Goal: Transaction & Acquisition: Purchase product/service

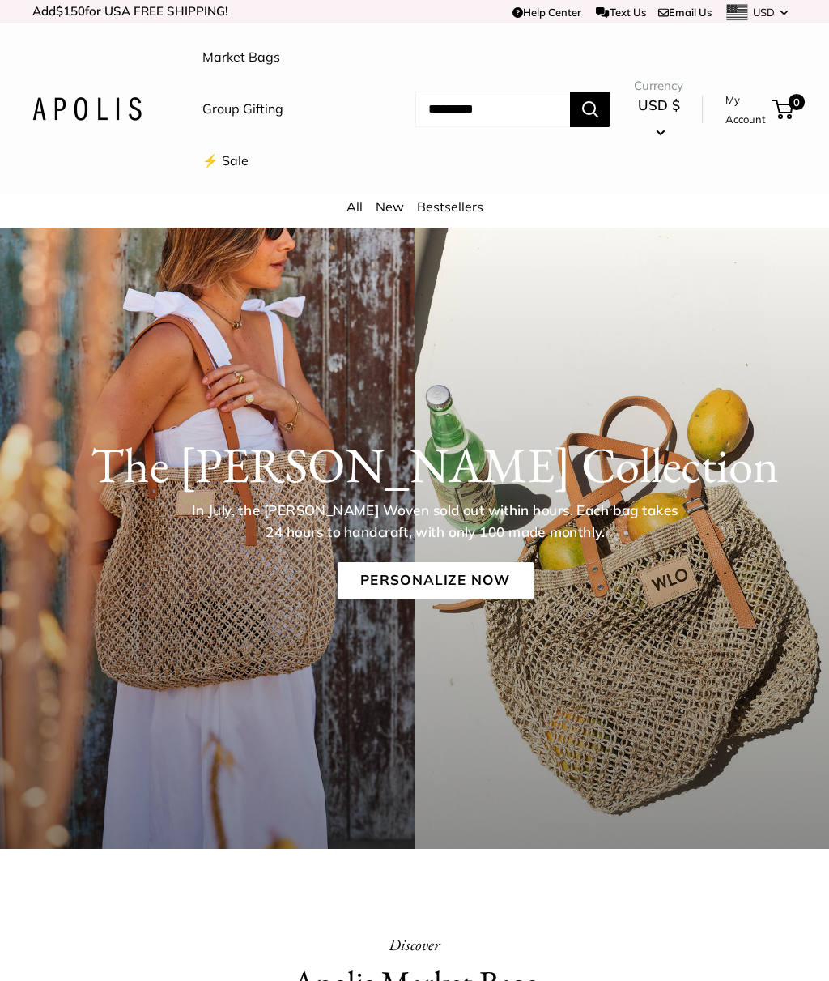
click at [266, 53] on link "Market Bags" at bounding box center [241, 57] width 78 height 24
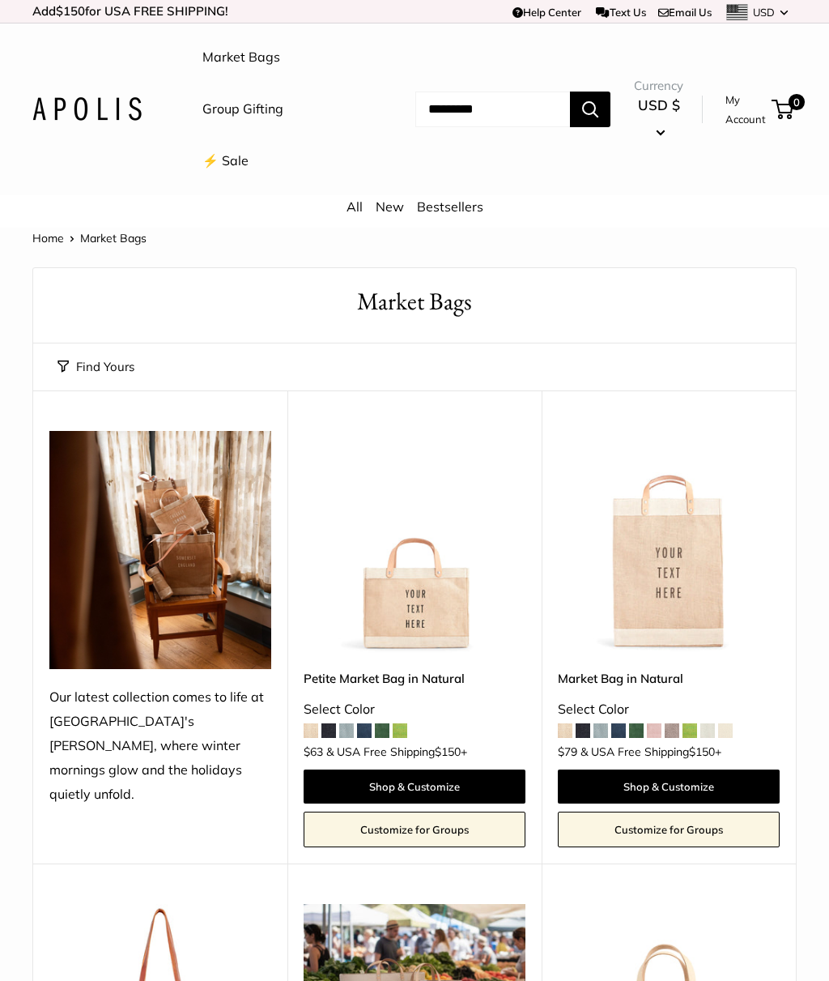
click at [473, 115] on input "Search..." at bounding box center [493, 110] width 155 height 36
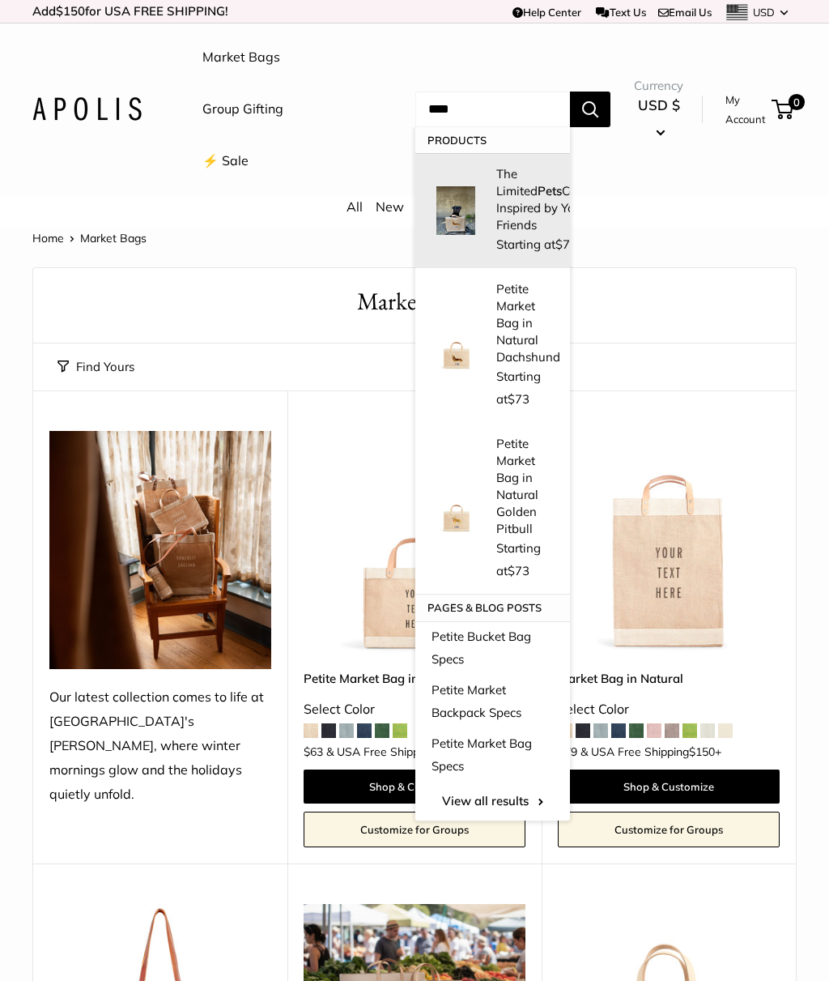
type input "****"
click at [528, 222] on p "The Limited Pets Collection: Inspired by Your Best Friends" at bounding box center [558, 199] width 123 height 68
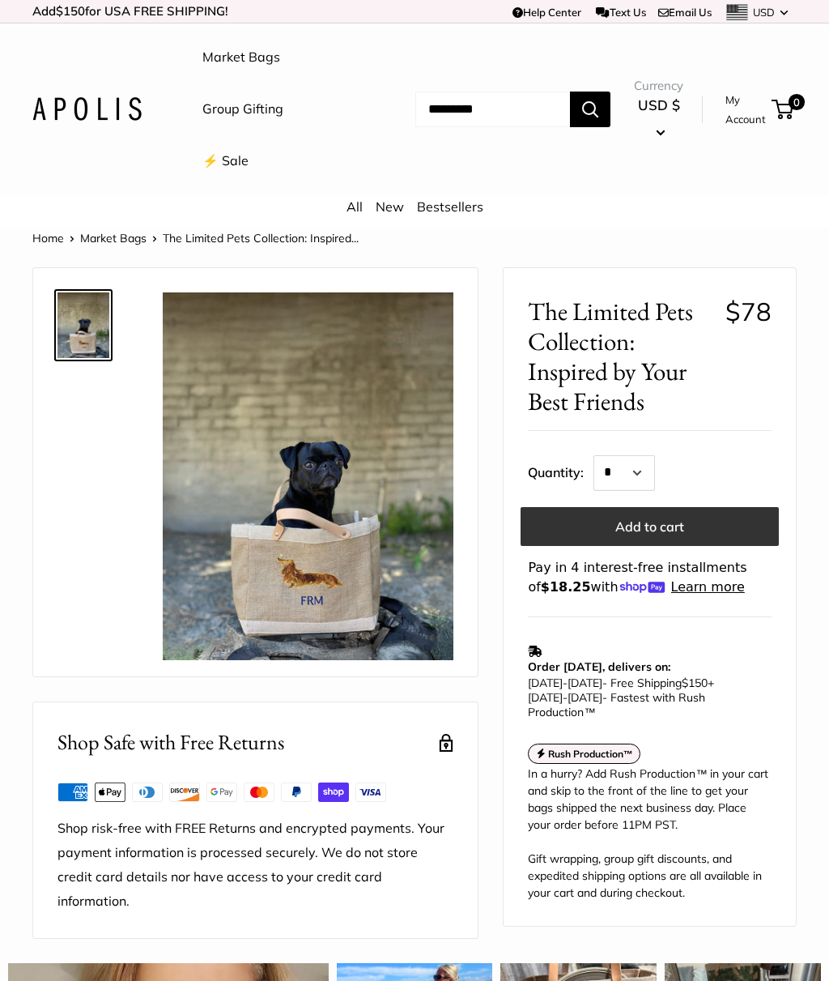
click at [709, 523] on button "Add to cart" at bounding box center [650, 526] width 258 height 39
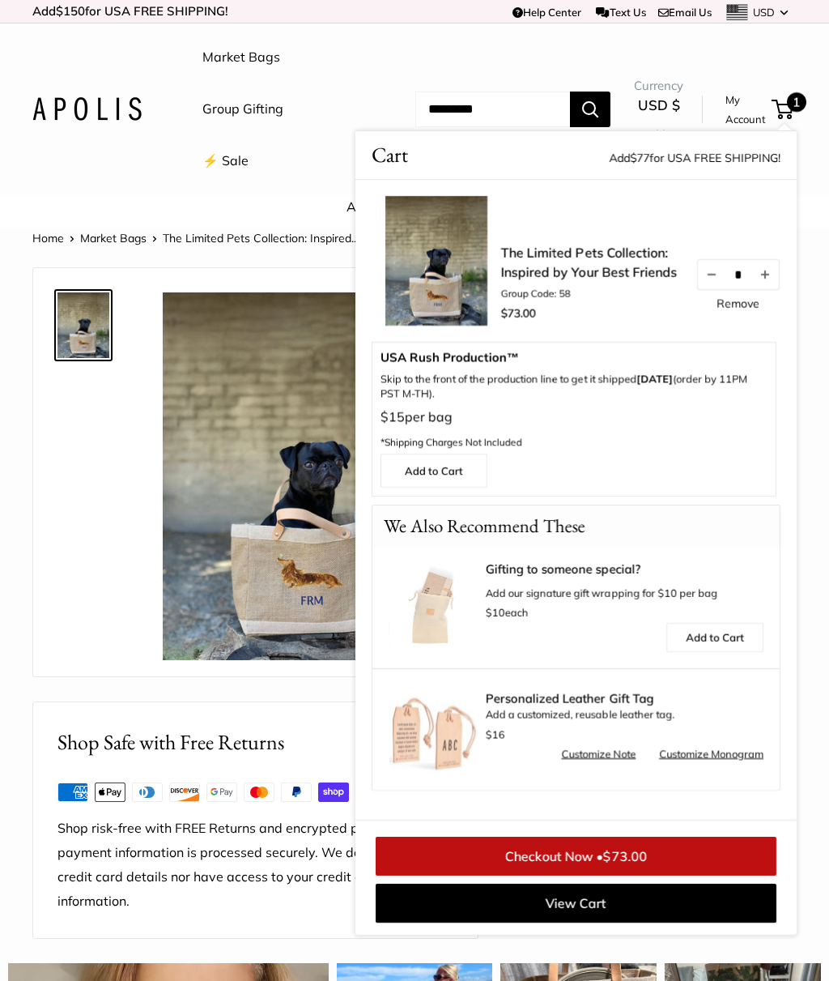
click at [750, 305] on link "Remove" at bounding box center [738, 303] width 43 height 11
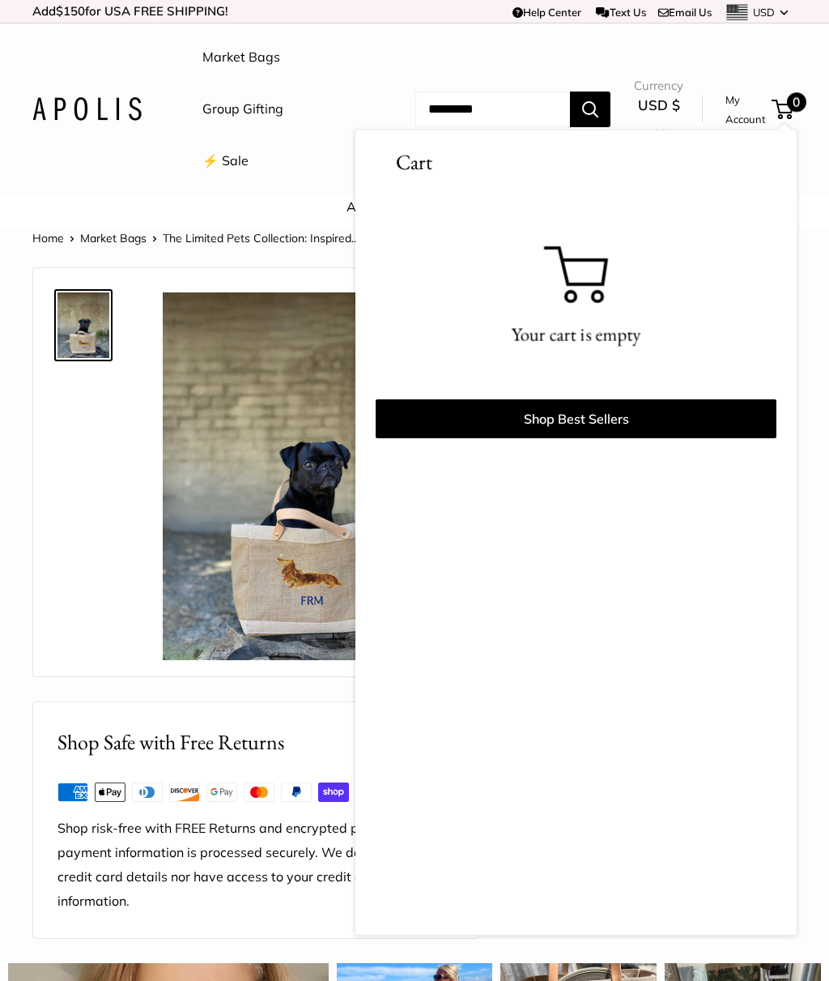
click at [287, 204] on div "All New Bestsellers" at bounding box center [414, 211] width 829 height 32
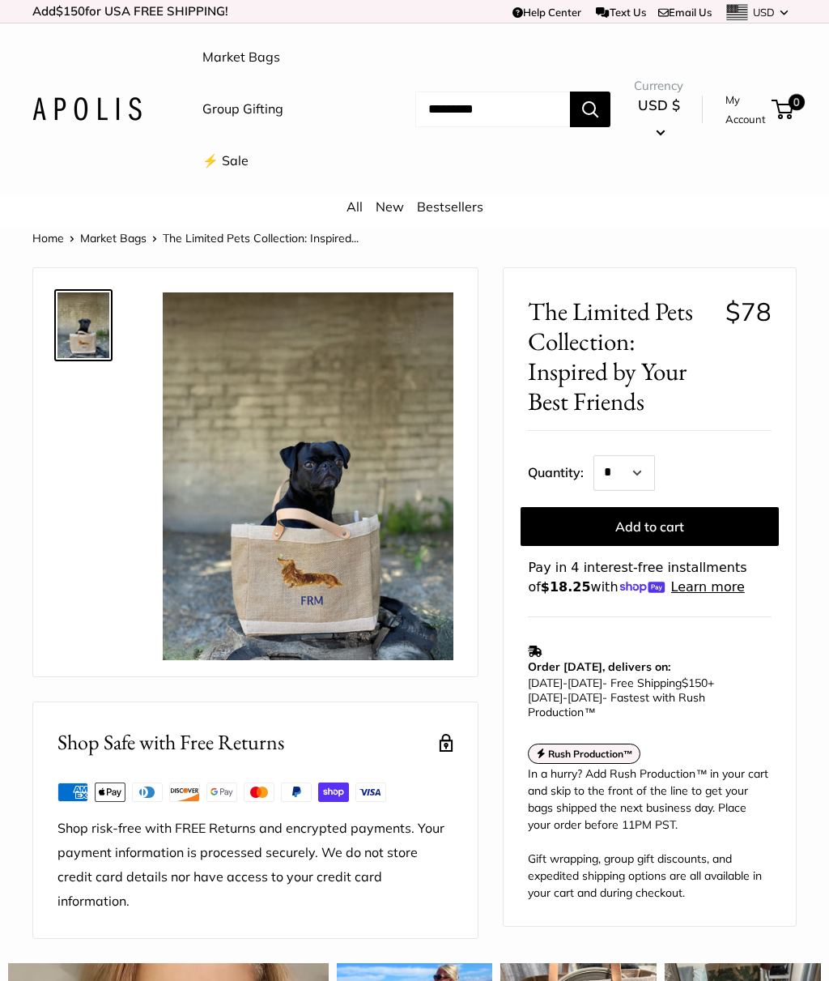
click at [275, 115] on link "Group Gifting" at bounding box center [242, 109] width 81 height 24
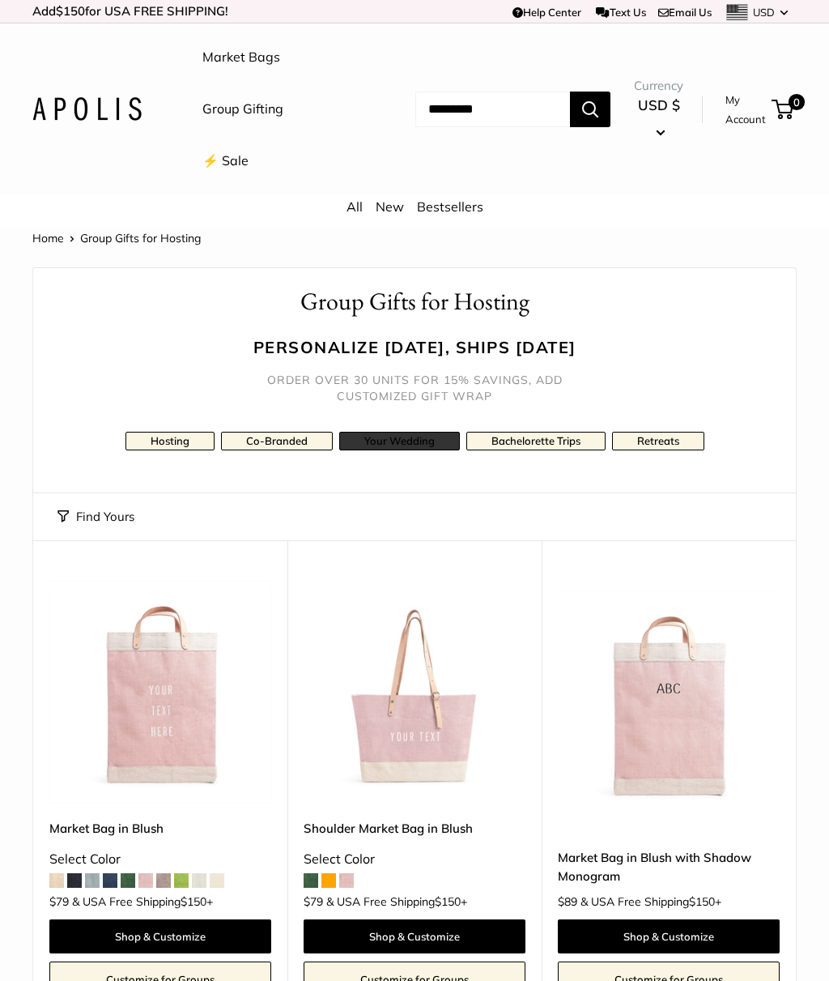
click at [403, 446] on link "Your Wedding" at bounding box center [399, 441] width 121 height 19
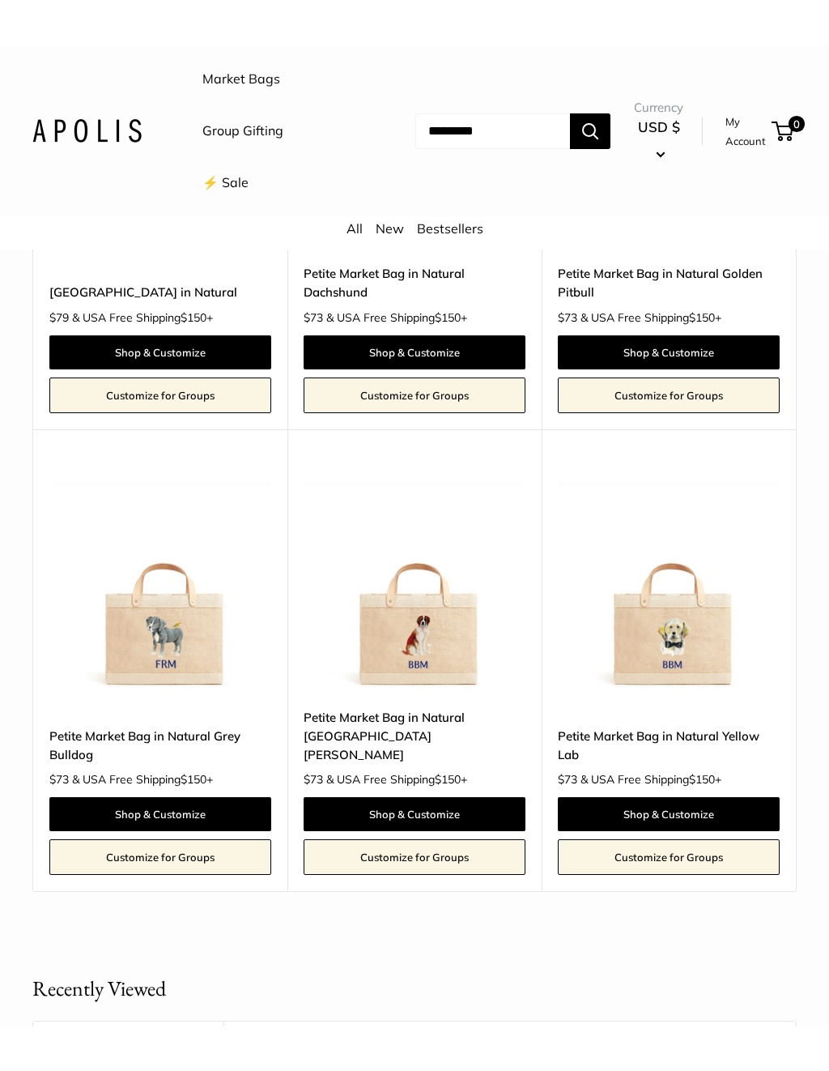
scroll to position [4256, 0]
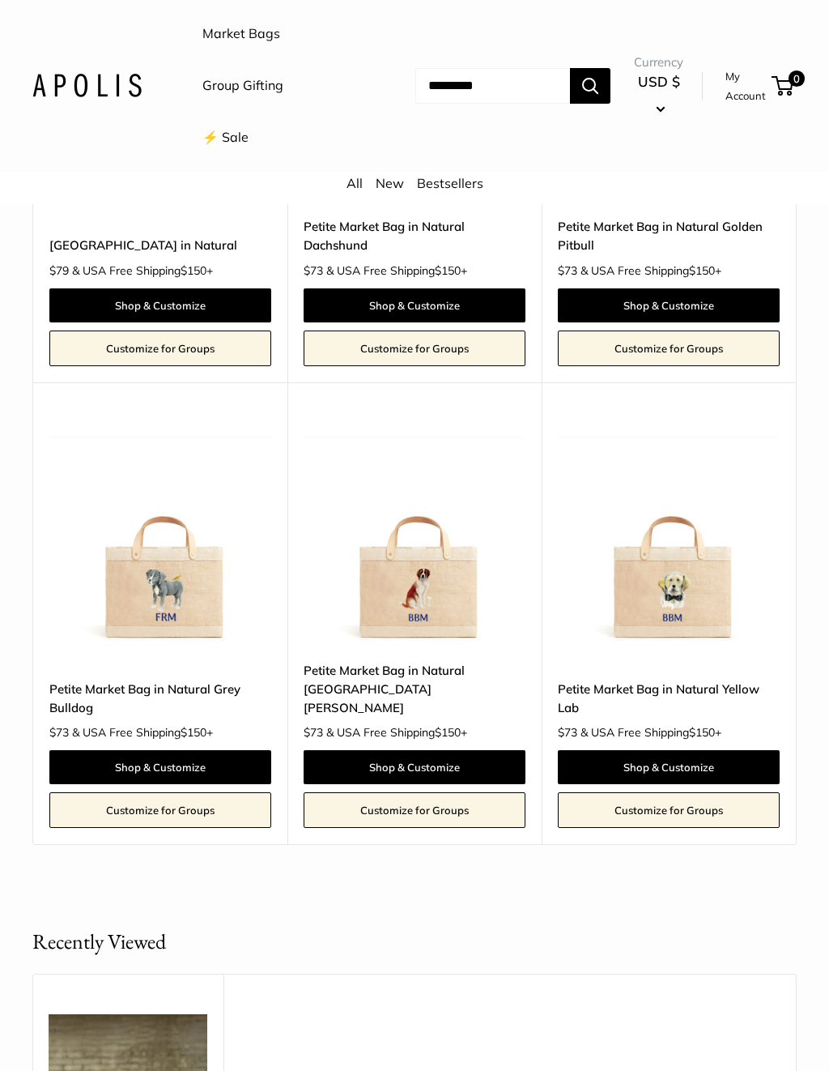
click at [680, 586] on img at bounding box center [669, 534] width 222 height 222
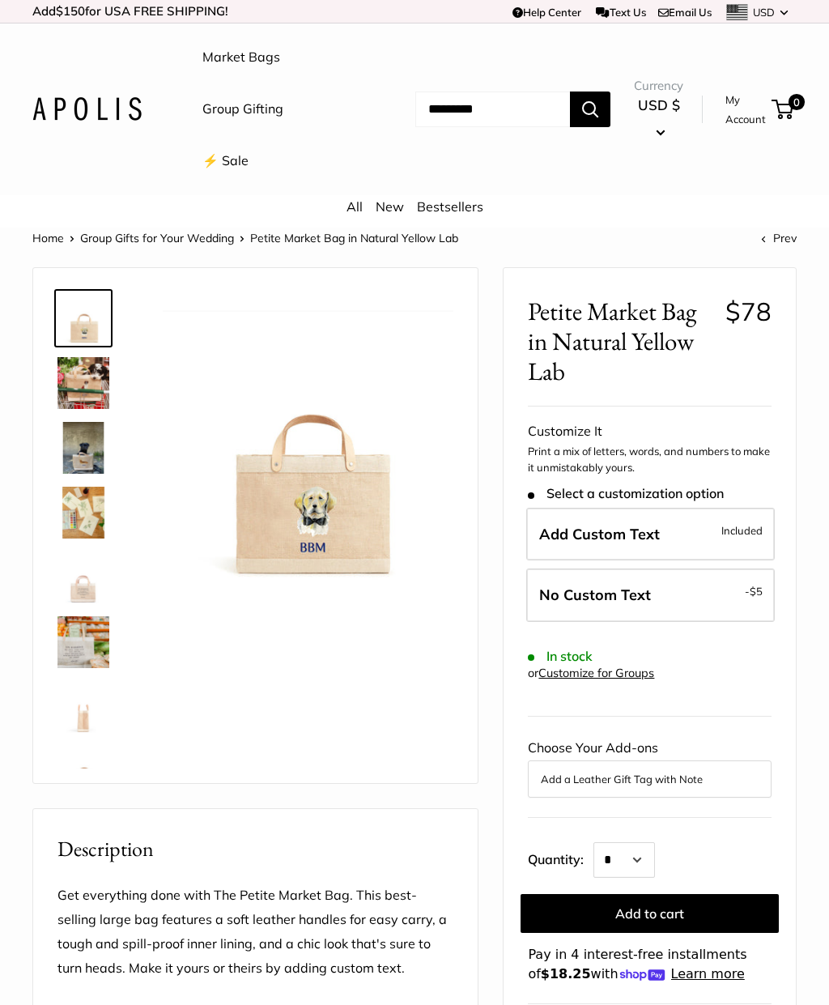
click at [314, 518] on img at bounding box center [308, 437] width 291 height 291
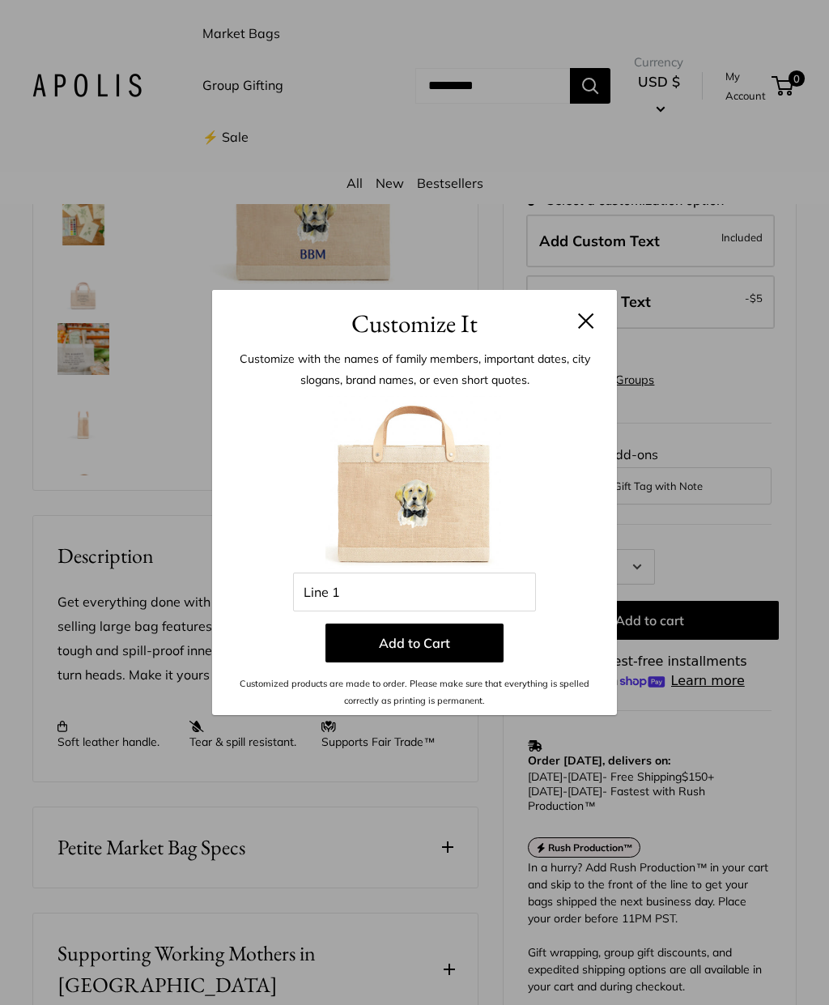
click at [603, 330] on header "Customize It" at bounding box center [414, 316] width 405 height 53
click at [593, 315] on button at bounding box center [586, 321] width 16 height 16
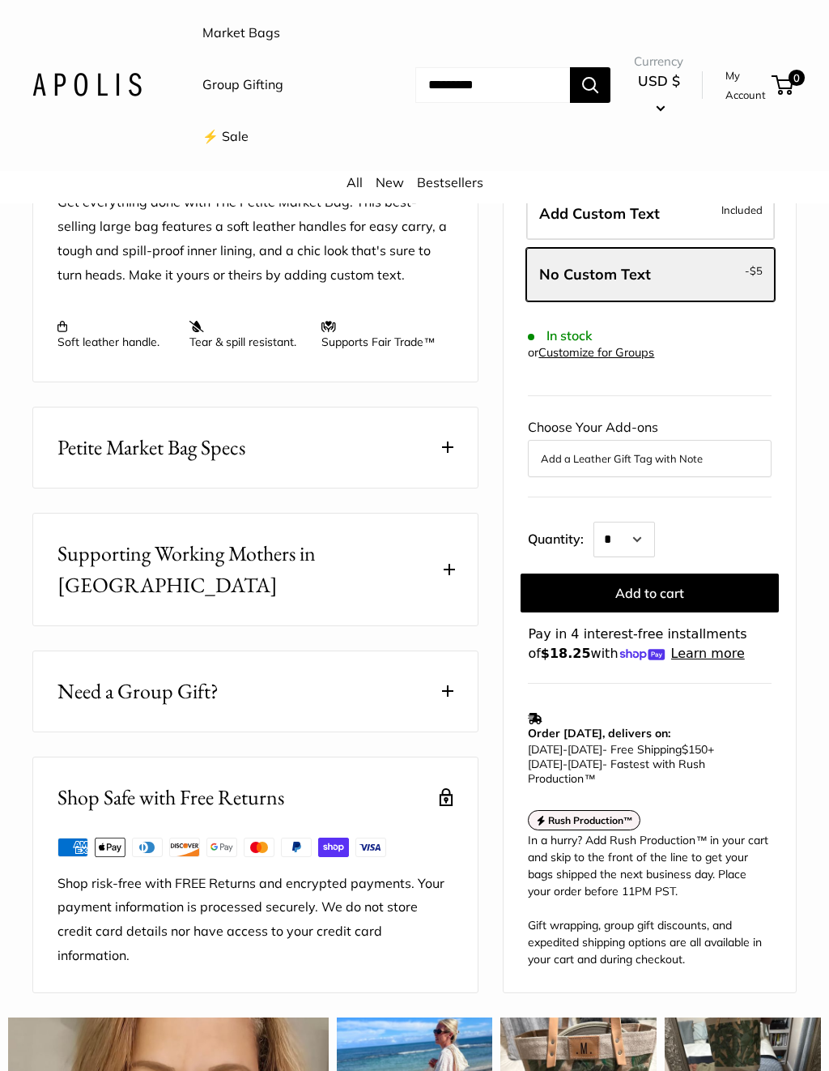
scroll to position [693, 0]
click at [58, 539] on span "Supporting Working Mothers in [GEOGRAPHIC_DATA]" at bounding box center [247, 569] width 379 height 63
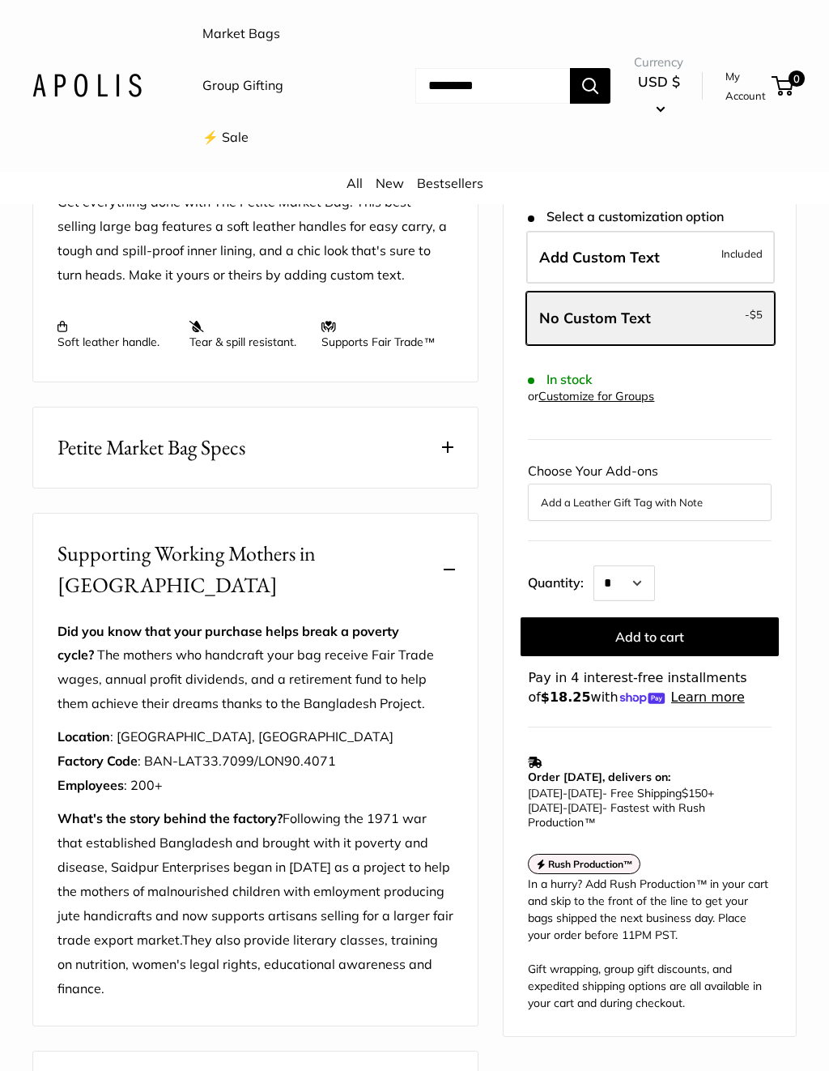
click at [458, 551] on button "Supporting Working Mothers in [GEOGRAPHIC_DATA]" at bounding box center [255, 570] width 445 height 112
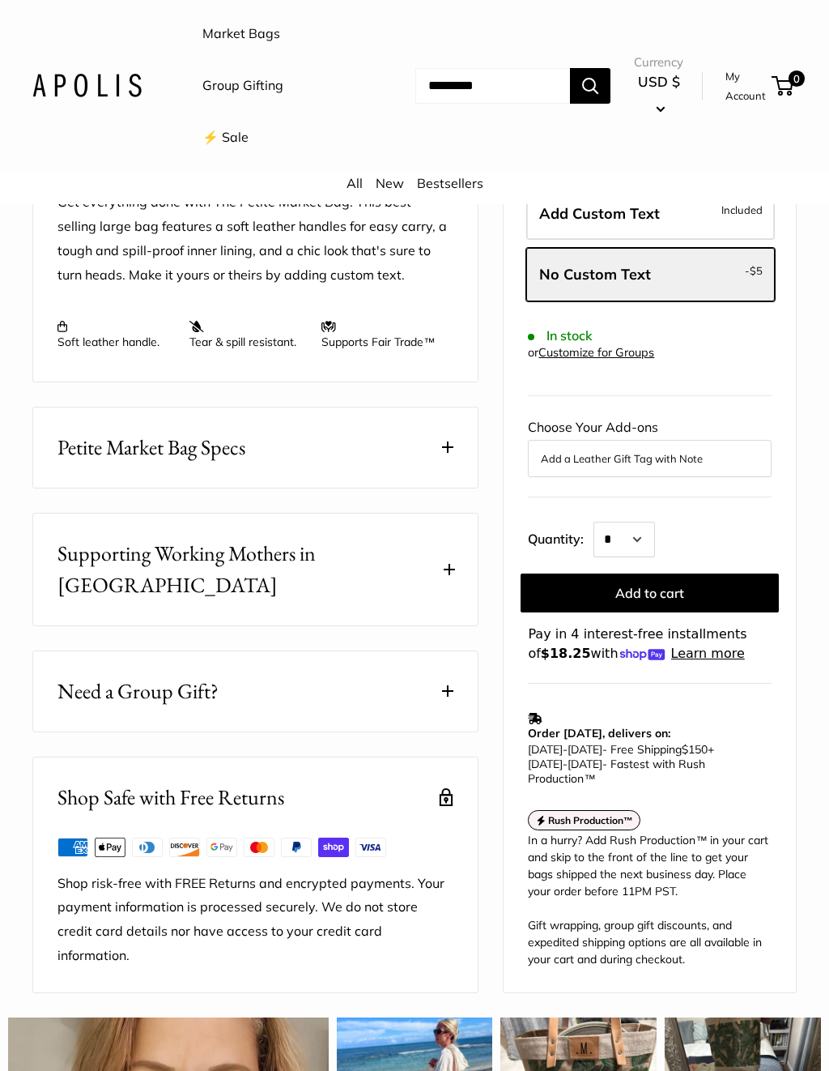
click at [455, 445] on button "Petite Market Bag Specs" at bounding box center [255, 447] width 445 height 80
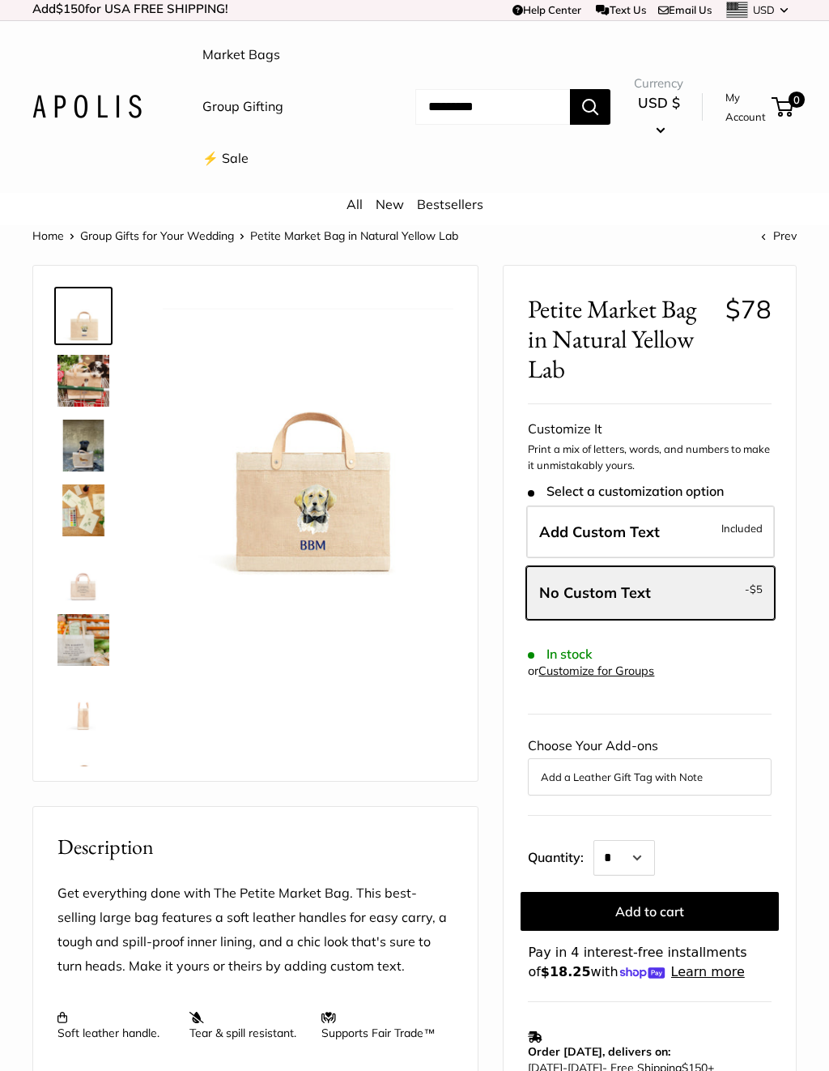
scroll to position [3, 0]
click at [76, 366] on img at bounding box center [84, 380] width 52 height 52
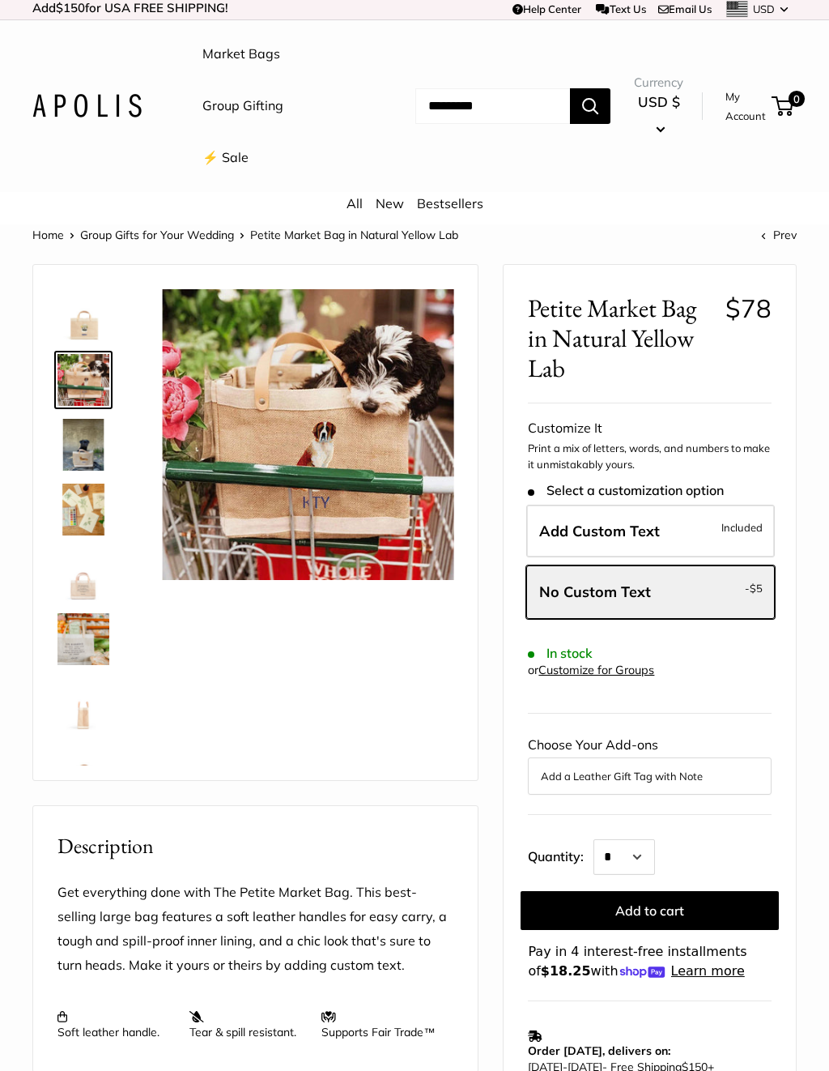
click at [88, 455] on img at bounding box center [84, 445] width 52 height 52
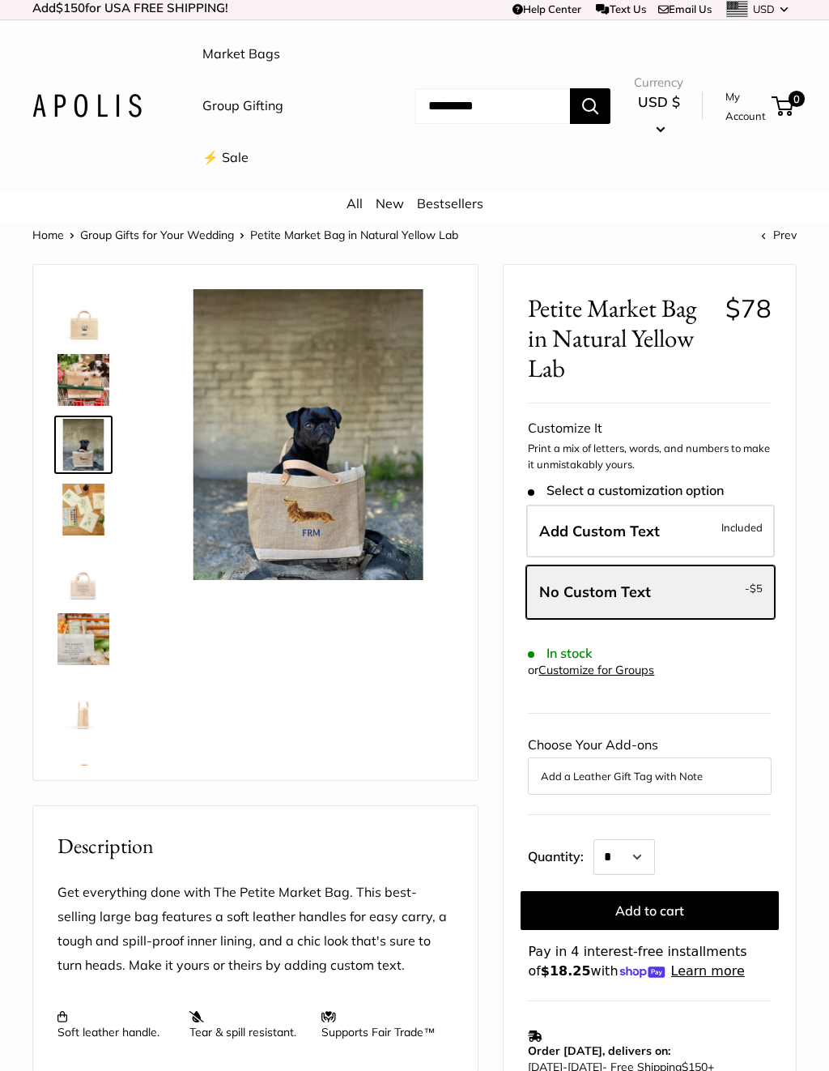
click at [86, 509] on img at bounding box center [84, 510] width 52 height 52
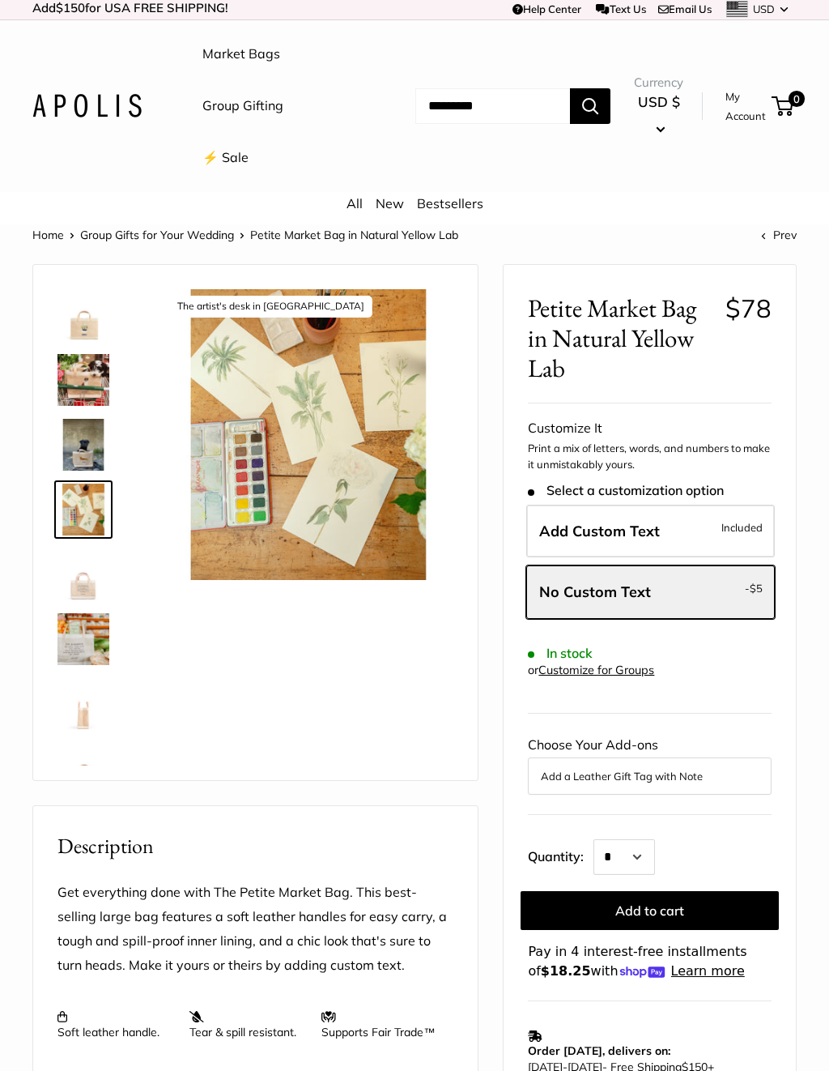
click at [82, 589] on img at bounding box center [84, 574] width 52 height 52
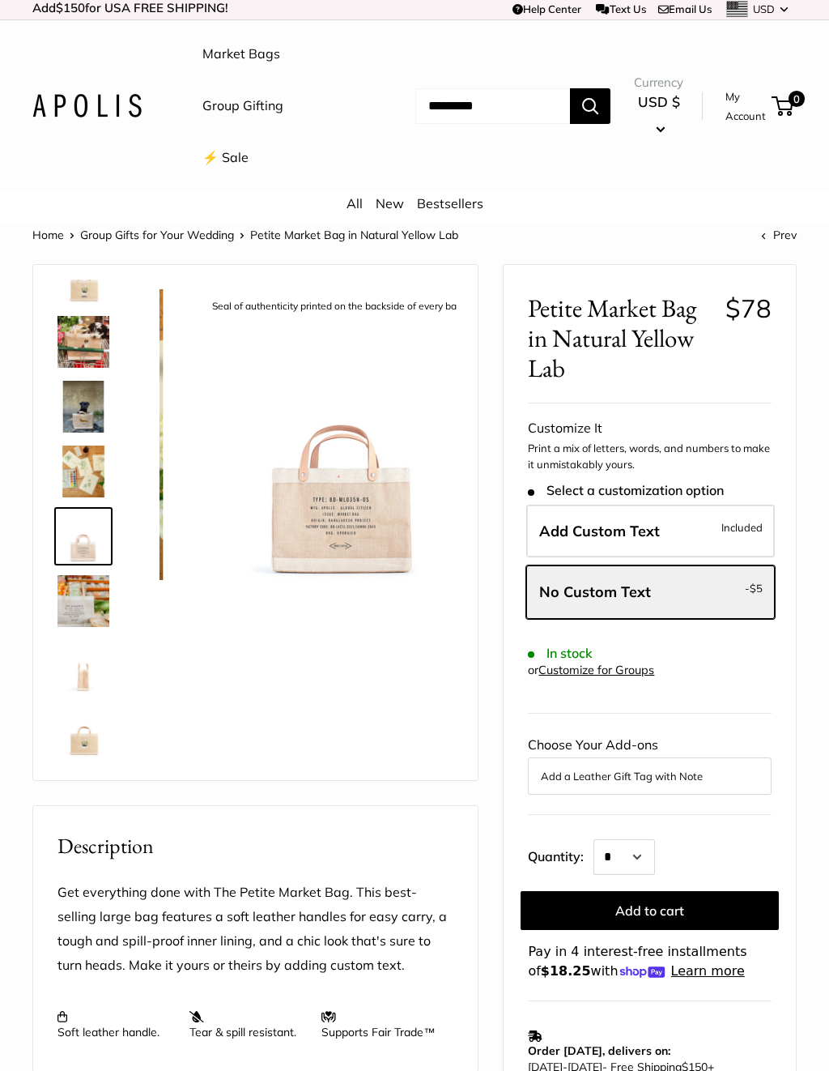
scroll to position [39, 0]
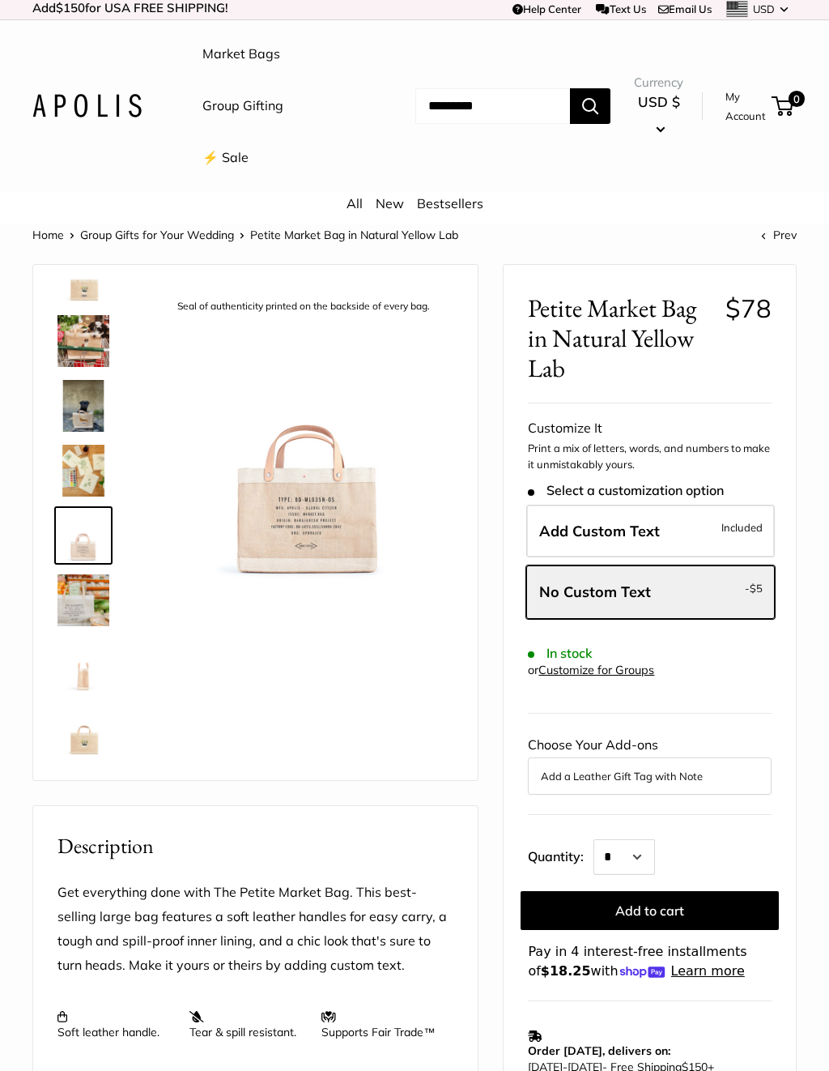
click at [81, 614] on img at bounding box center [84, 600] width 52 height 52
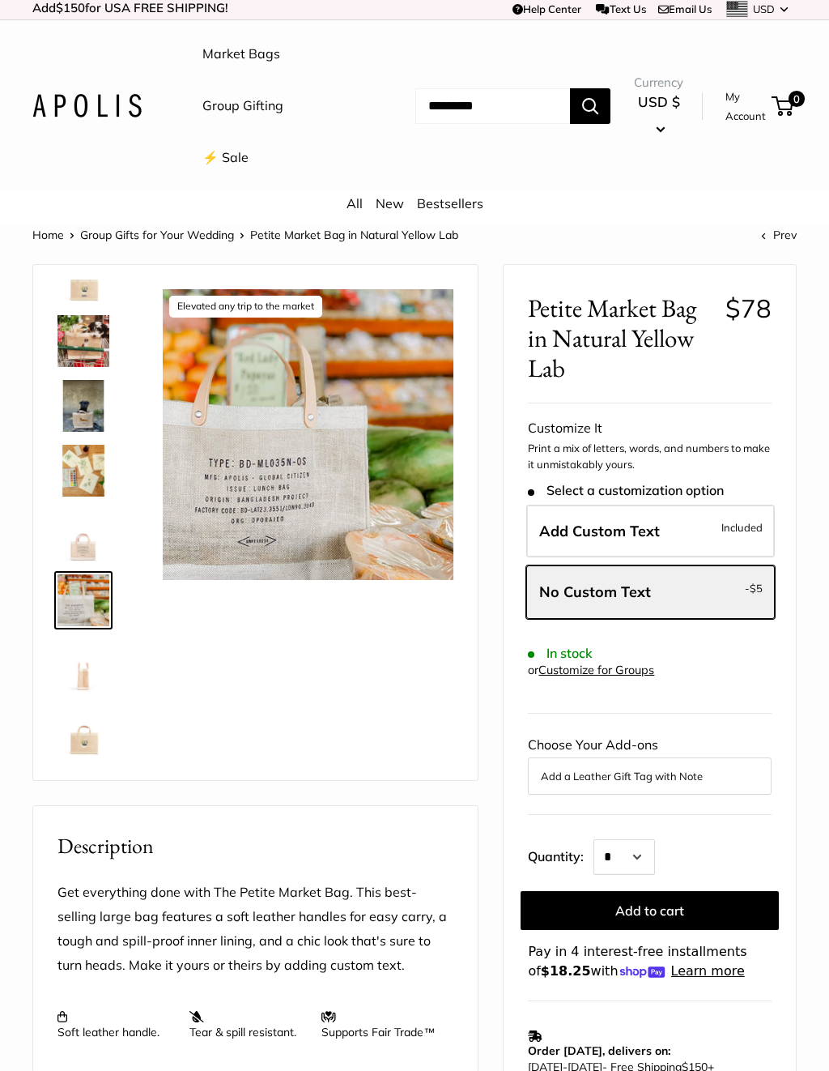
click at [79, 681] on img at bounding box center [84, 665] width 52 height 52
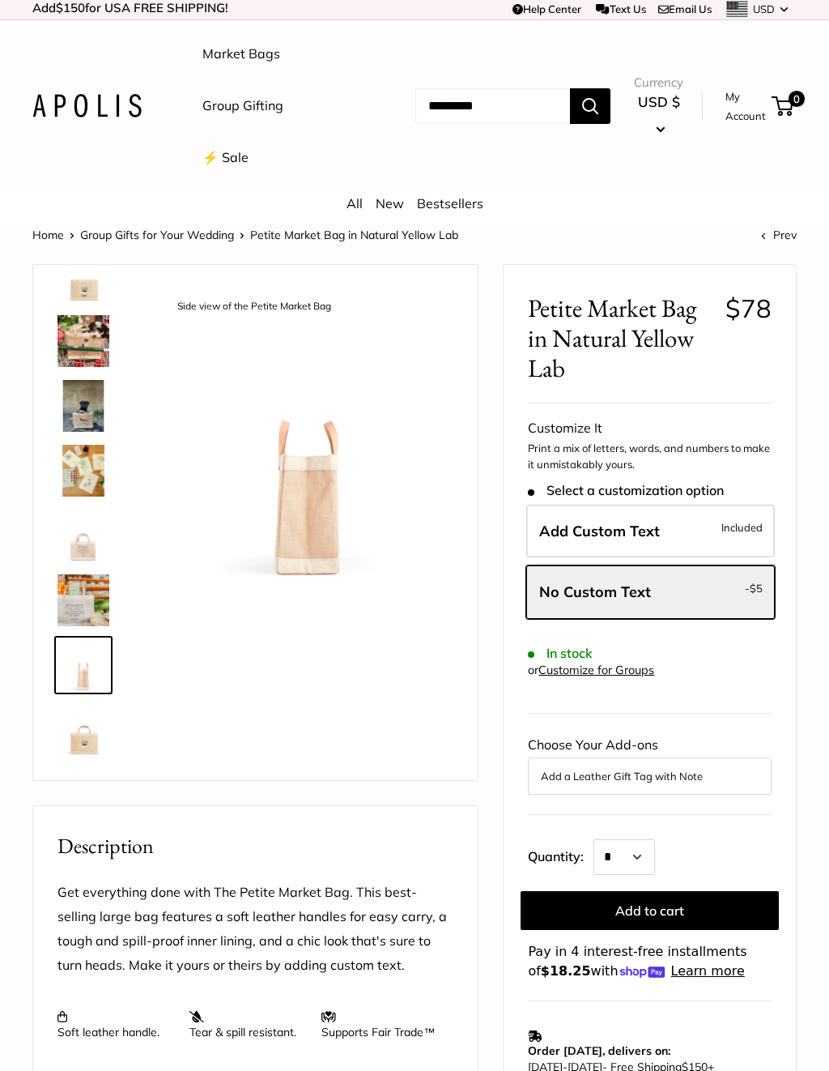
click at [78, 748] on img at bounding box center [84, 730] width 52 height 52
